Goal: Navigation & Orientation: Go to known website

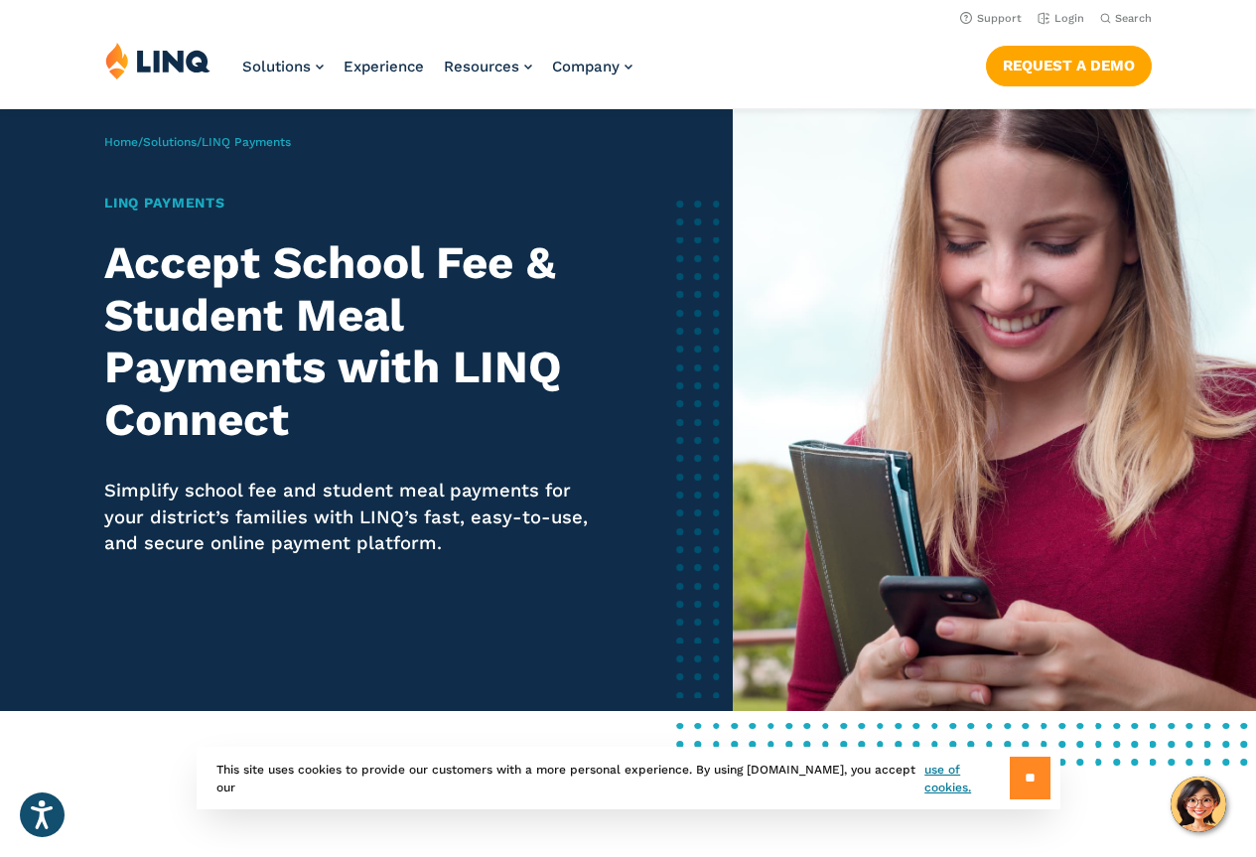
click at [1023, 786] on input "**" at bounding box center [1030, 778] width 41 height 43
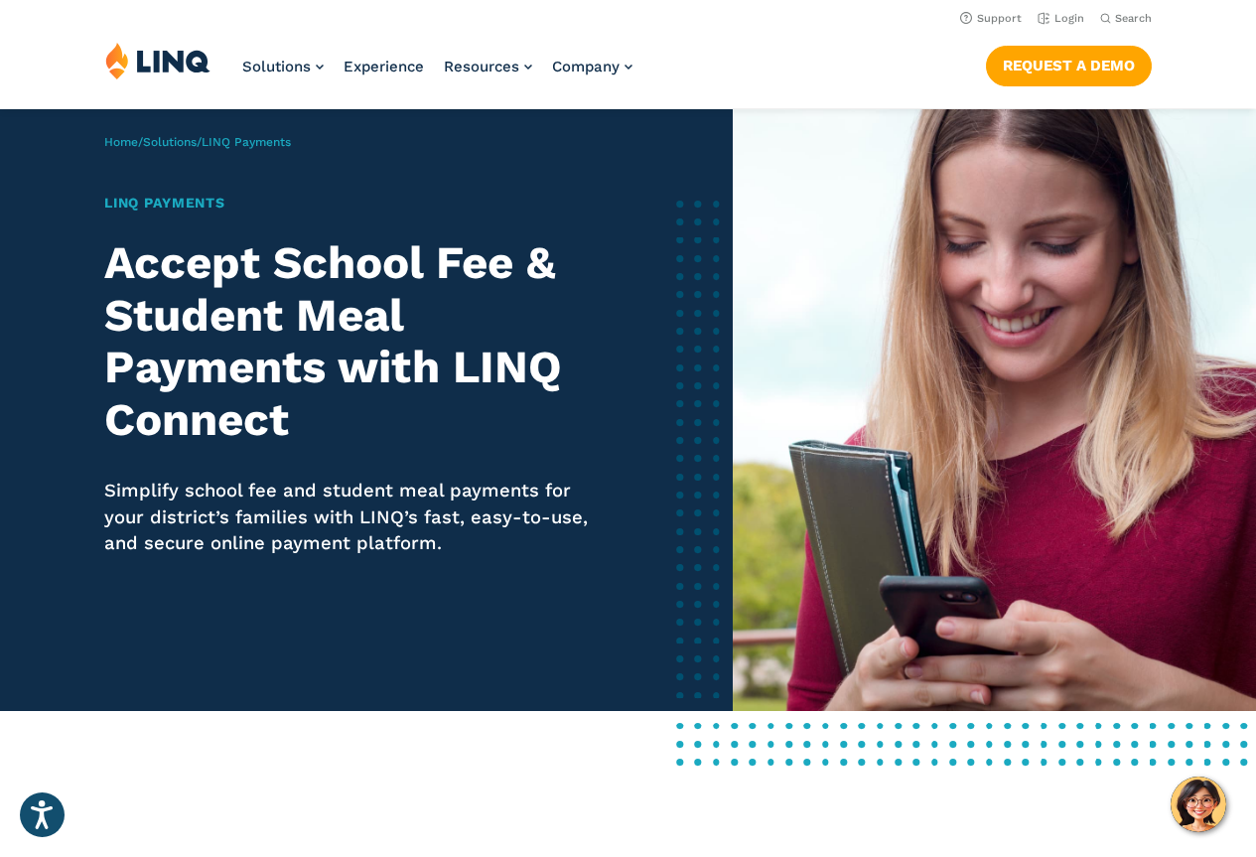
click at [791, 70] on div "Solutions Nutrition Overview NEW School Nutrition Suite School Nutrition State …" at bounding box center [628, 75] width 1256 height 66
click at [1058, 21] on link "Login" at bounding box center [1061, 18] width 47 height 13
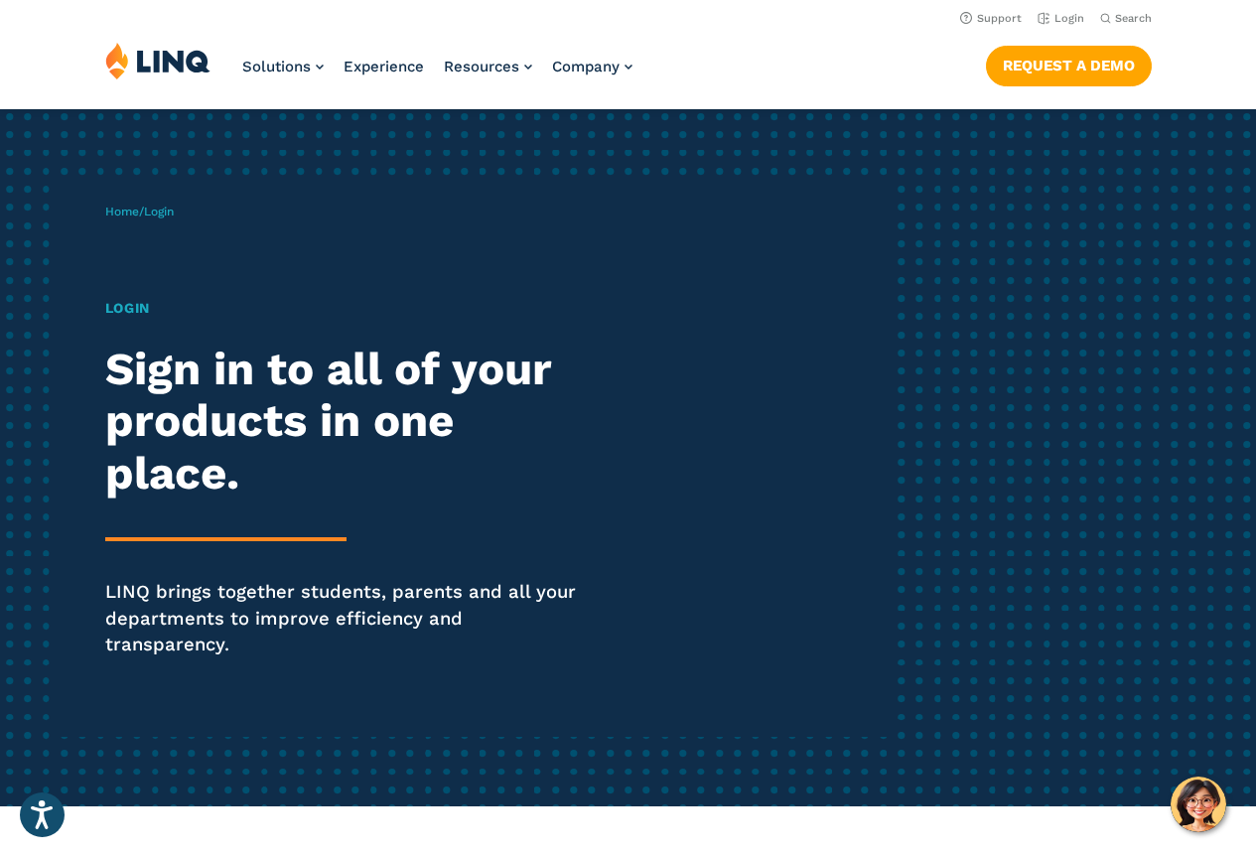
click at [107, 303] on h1 "Login" at bounding box center [347, 308] width 484 height 21
